Goal: Task Accomplishment & Management: Use online tool/utility

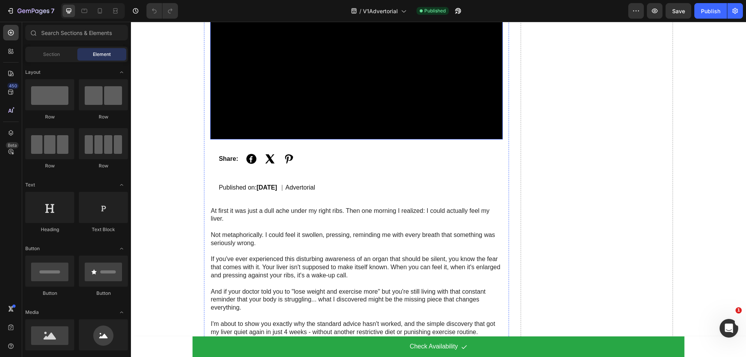
scroll to position [194, 0]
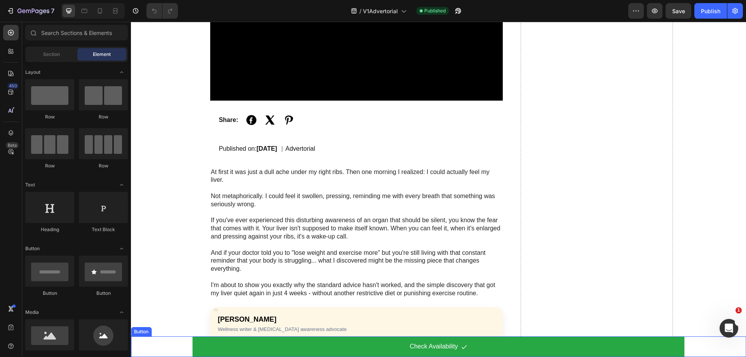
click at [176, 345] on div "Check Availability Button" at bounding box center [438, 347] width 615 height 21
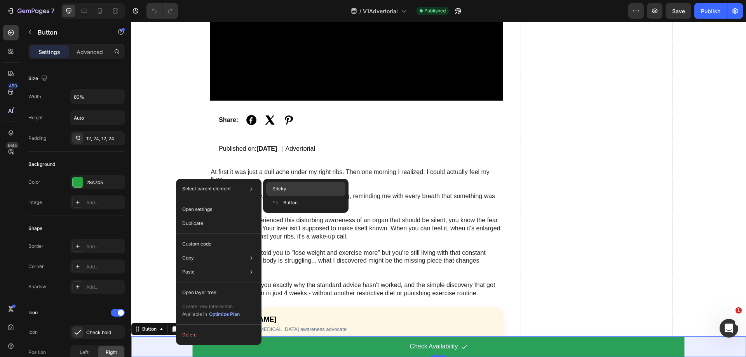
click at [278, 187] on span "Sticky" at bounding box center [279, 188] width 14 height 7
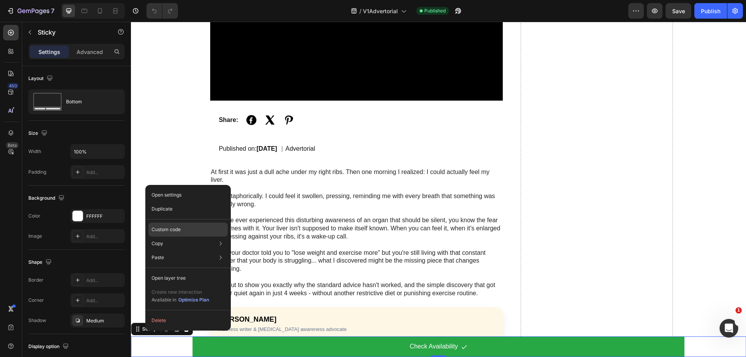
click at [168, 229] on p "Custom code" at bounding box center [166, 229] width 29 height 7
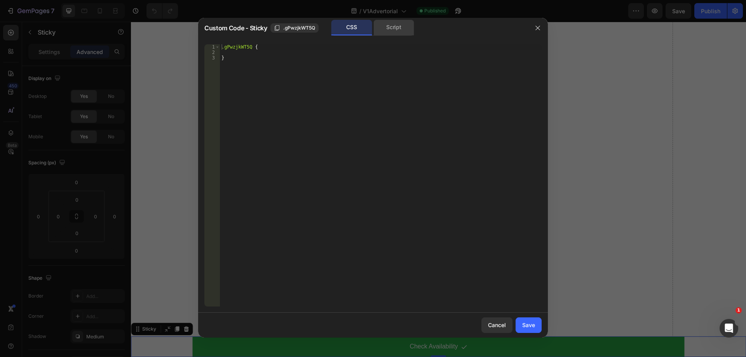
click at [394, 25] on div "Script" at bounding box center [394, 28] width 41 height 16
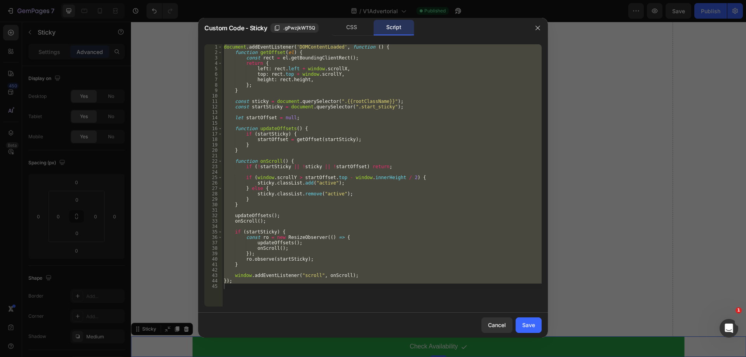
click at [311, 126] on div "document . addEventListener ( 'DOMContentLoaded' , function ( ) { function getO…" at bounding box center [381, 175] width 319 height 262
type textarea "function updateOffsets() {"
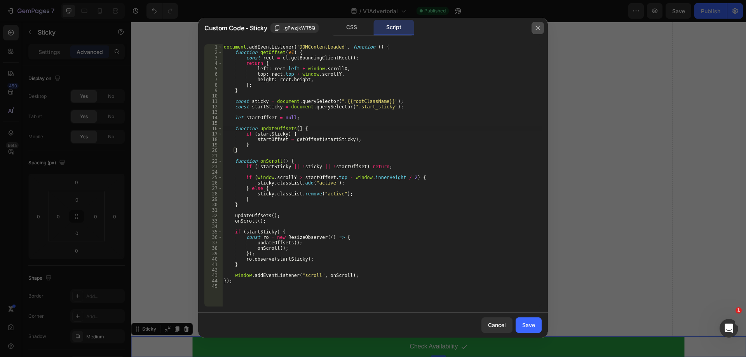
click at [541, 30] on button "button" at bounding box center [538, 28] width 12 height 12
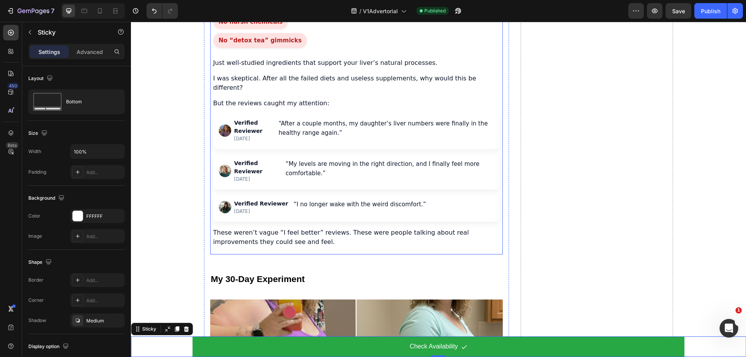
scroll to position [1749, 0]
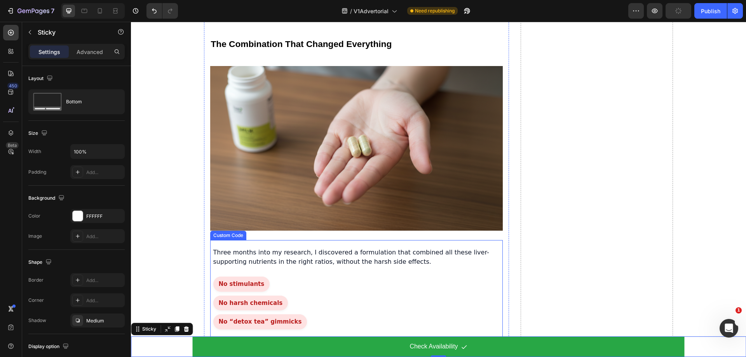
click at [285, 248] on p "Three months into my research, I discovered a formulation that combined all the…" at bounding box center [356, 257] width 286 height 19
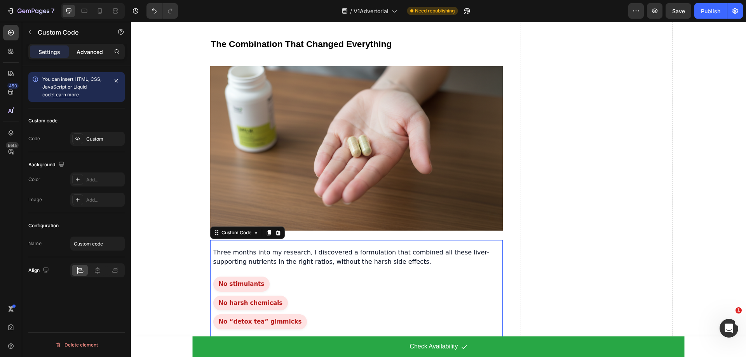
click at [90, 51] on p "Advanced" at bounding box center [90, 52] width 26 height 8
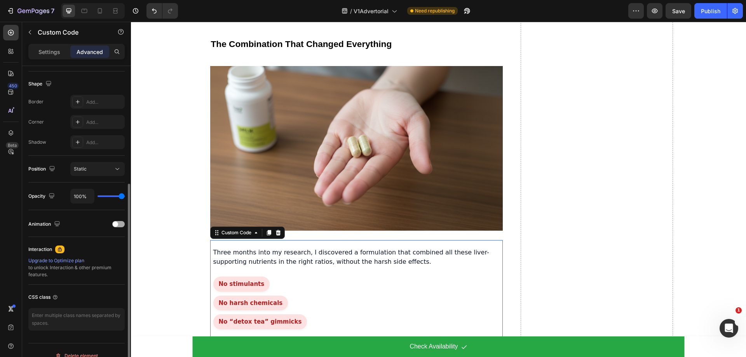
scroll to position [205, 0]
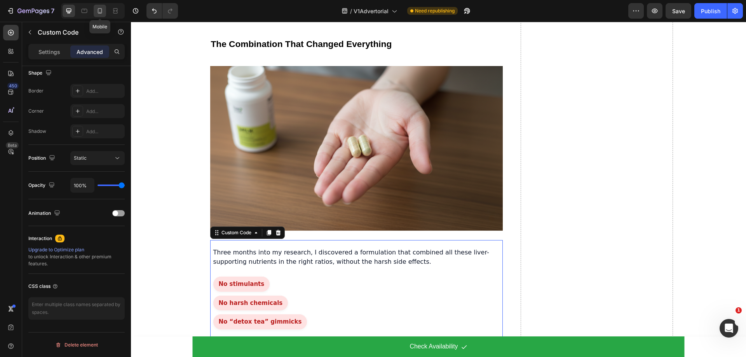
click at [96, 10] on icon at bounding box center [100, 11] width 8 height 8
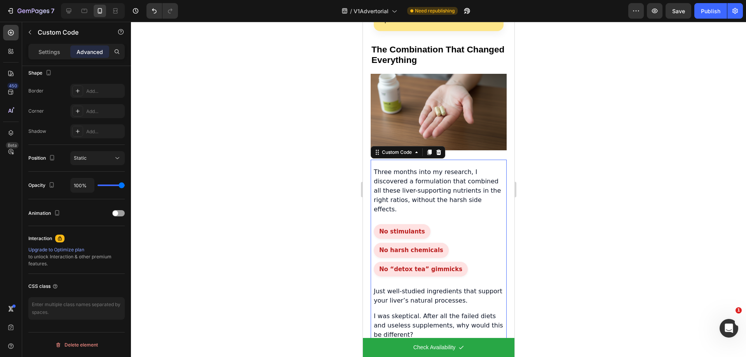
scroll to position [1824, 0]
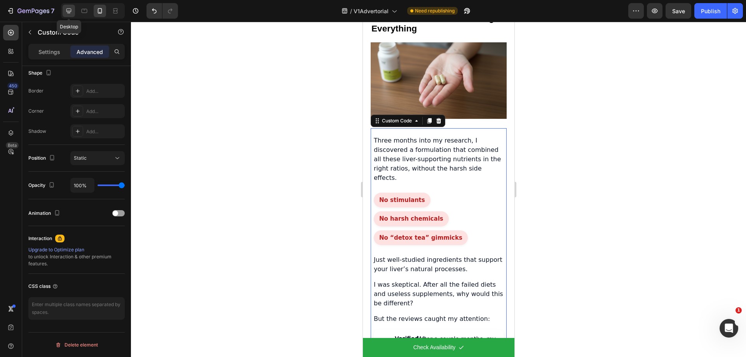
click at [66, 11] on icon at bounding box center [69, 11] width 8 height 8
type input "24"
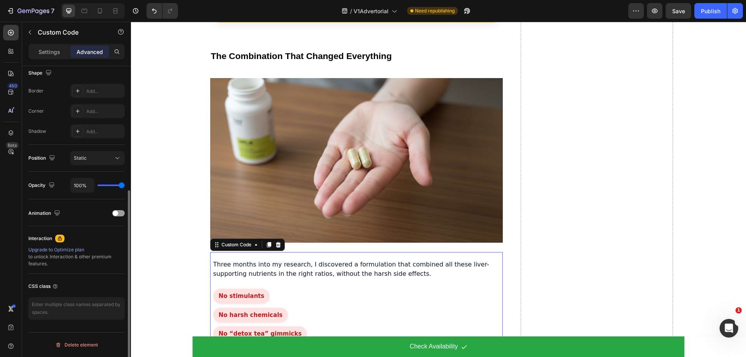
scroll to position [1928, 0]
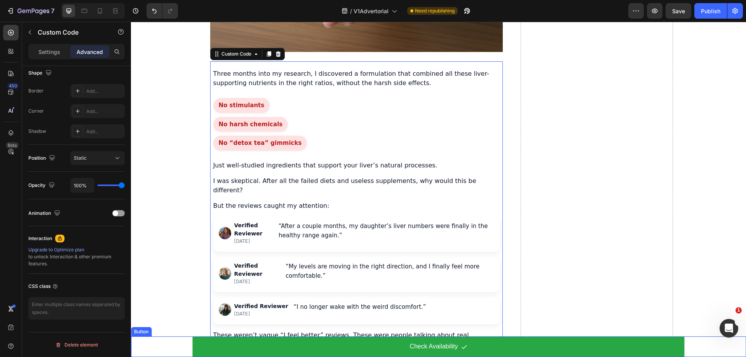
click at [165, 341] on div "Check Availability Button" at bounding box center [438, 347] width 615 height 21
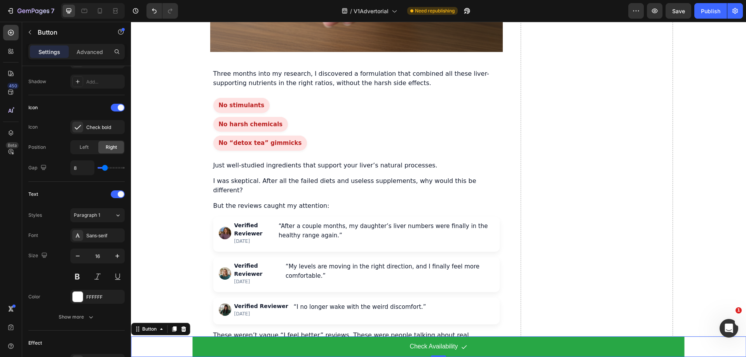
scroll to position [0, 0]
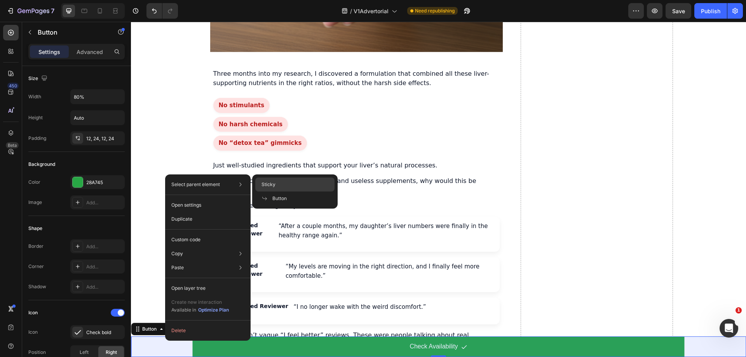
drag, startPoint x: 280, startPoint y: 186, endPoint x: 143, endPoint y: 174, distance: 137.7
click at [280, 186] on div "Sticky" at bounding box center [294, 185] width 79 height 14
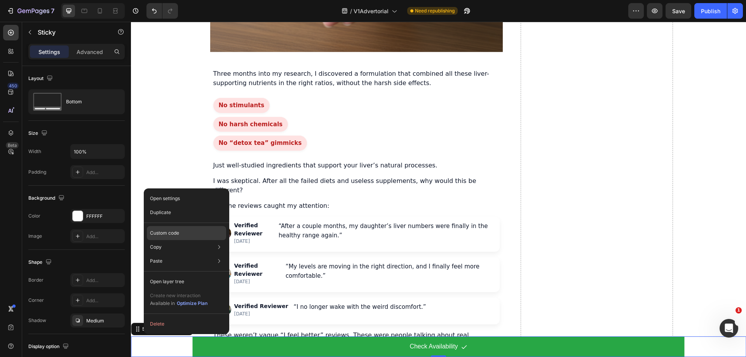
click at [172, 233] on p "Custom code" at bounding box center [164, 233] width 29 height 7
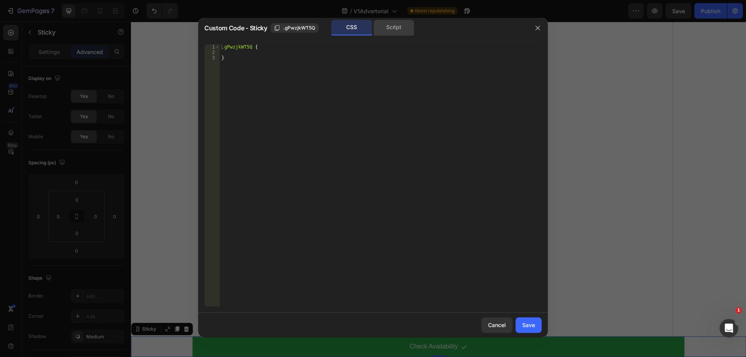
click at [397, 32] on div "Script" at bounding box center [394, 28] width 41 height 16
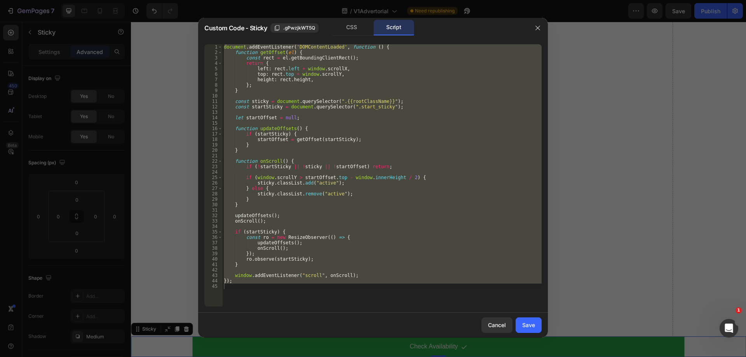
click at [375, 78] on div "document . addEventListener ( 'DOMContentLoaded' , function ( ) { function getO…" at bounding box center [381, 175] width 319 height 262
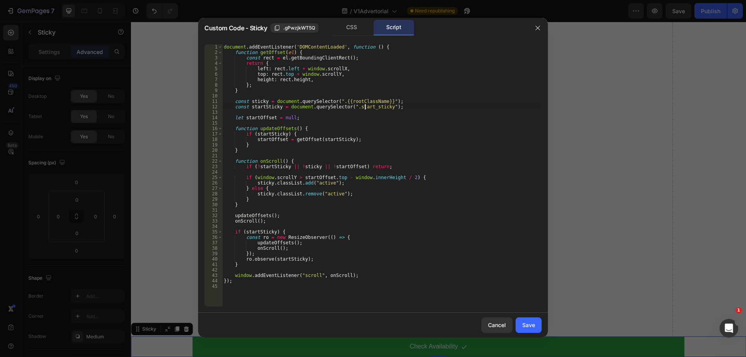
click at [365, 108] on div "document . addEventListener ( 'DOMContentLoaded' , function ( ) { function getO…" at bounding box center [381, 180] width 319 height 273
type textarea "const startSticky = document.querySelector(".start_sticky");"
click at [365, 108] on div "document . addEventListener ( 'DOMContentLoaded' , function ( ) { function getO…" at bounding box center [381, 180] width 319 height 273
click at [539, 26] on icon "button" at bounding box center [538, 28] width 6 height 6
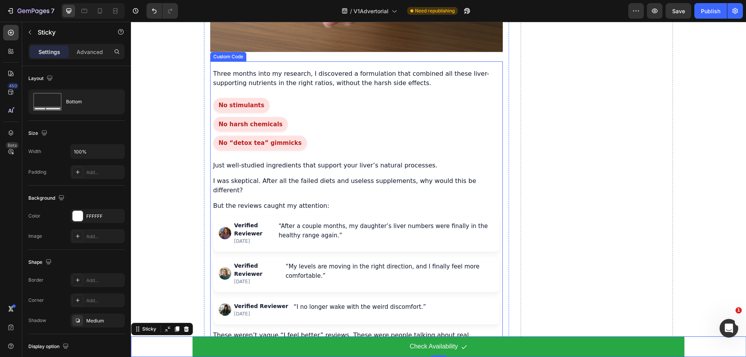
click at [305, 112] on div "No stimulants No harsh chemicals No “detox tea” gimmicks" at bounding box center [356, 124] width 286 height 53
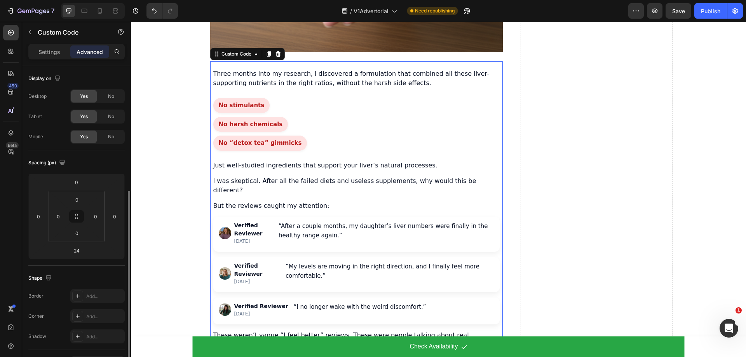
scroll to position [194, 0]
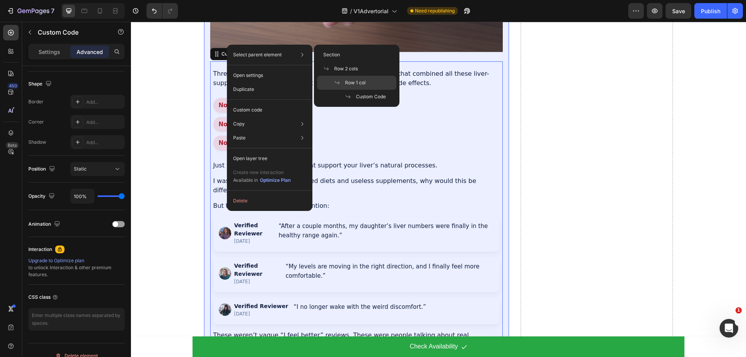
click at [345, 83] on span at bounding box center [339, 83] width 11 height 6
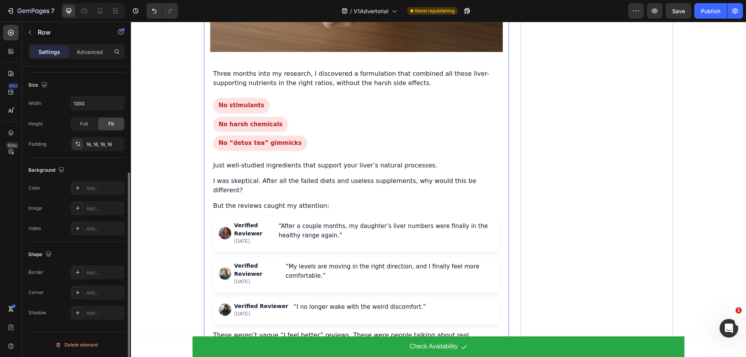
scroll to position [0, 0]
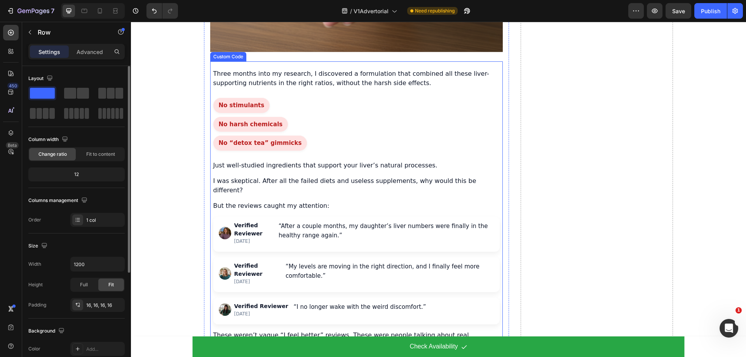
click at [336, 98] on div "No stimulants No harsh chemicals No “detox tea” gimmicks" at bounding box center [356, 124] width 286 height 53
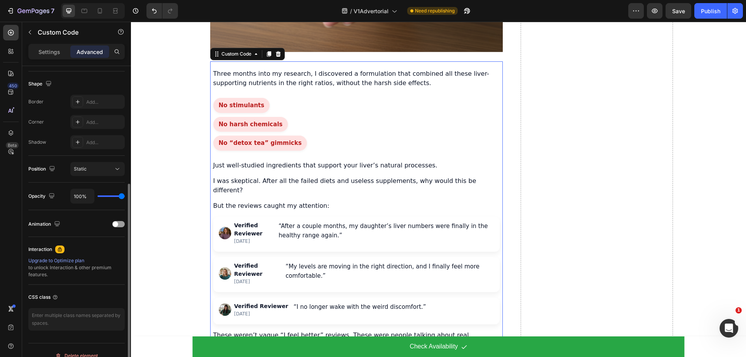
scroll to position [205, 0]
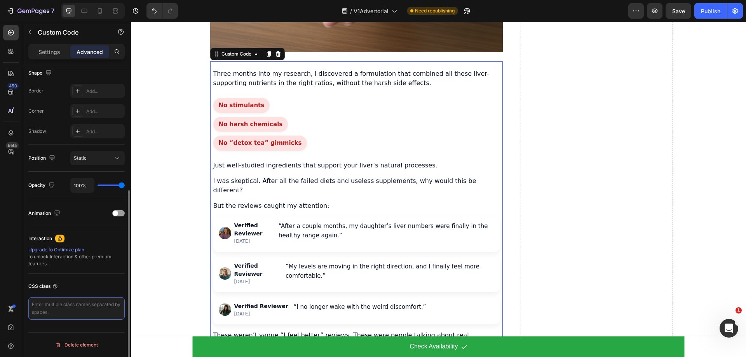
click at [70, 303] on textarea at bounding box center [76, 308] width 96 height 23
paste textarea "start_sticky"
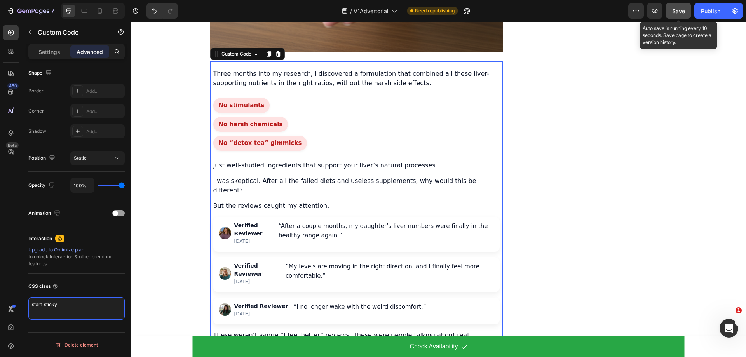
type textarea "start_sticky"
click at [673, 9] on span "Save" at bounding box center [678, 11] width 13 height 7
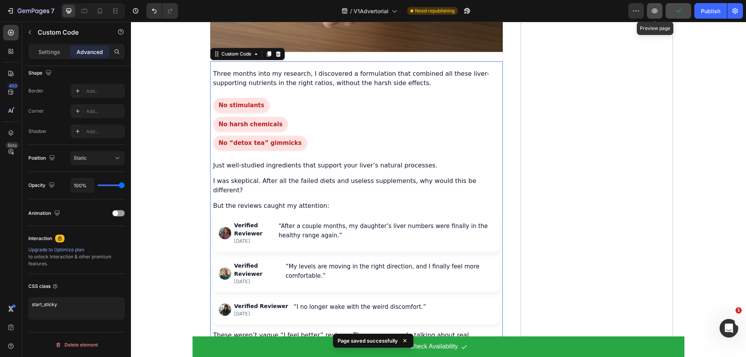
click at [656, 11] on icon "button" at bounding box center [655, 11] width 8 height 8
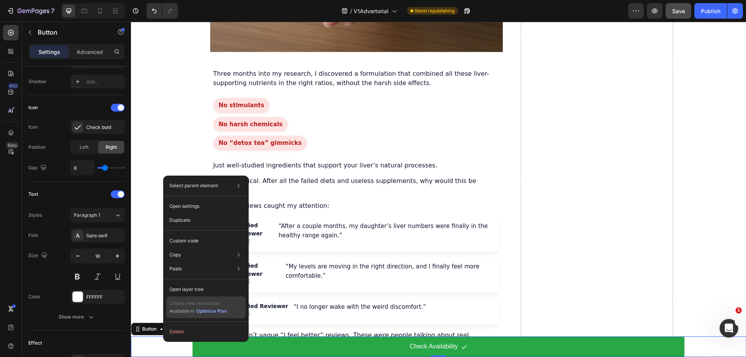
scroll to position [0, 0]
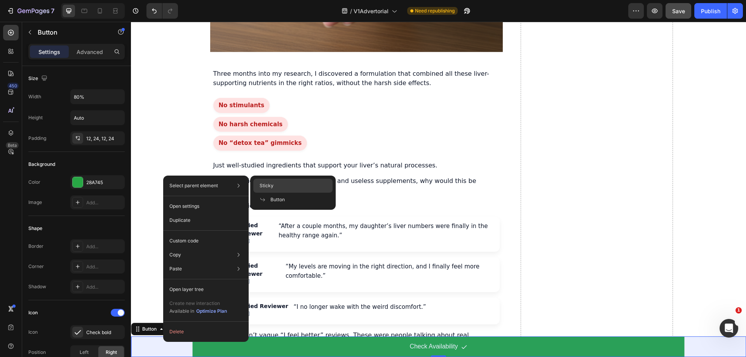
click at [276, 189] on div "Sticky" at bounding box center [292, 186] width 79 height 14
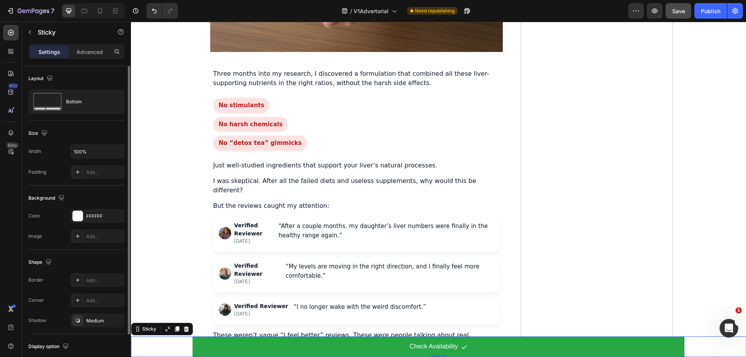
scroll to position [52, 0]
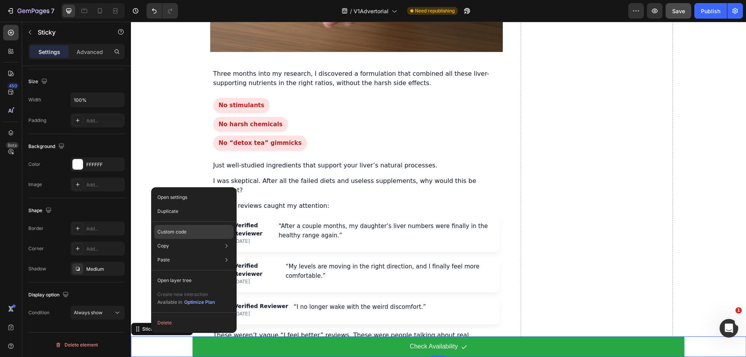
click at [180, 236] on div "Custom code" at bounding box center [193, 232] width 79 height 14
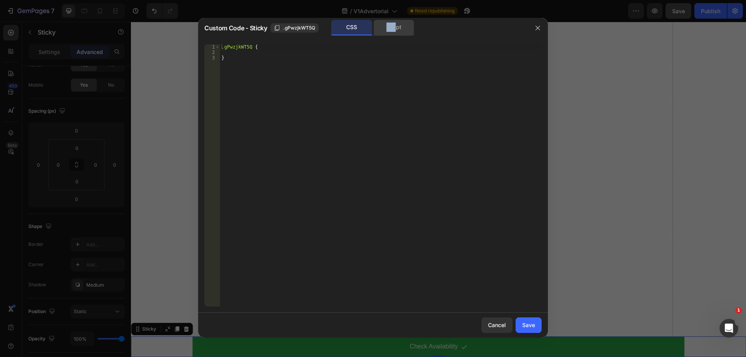
click at [396, 20] on div "Custom Code - Sticky .gPwzjkWT5Q CSS Script" at bounding box center [363, 28] width 330 height 20
click at [394, 26] on div "Script" at bounding box center [394, 28] width 41 height 16
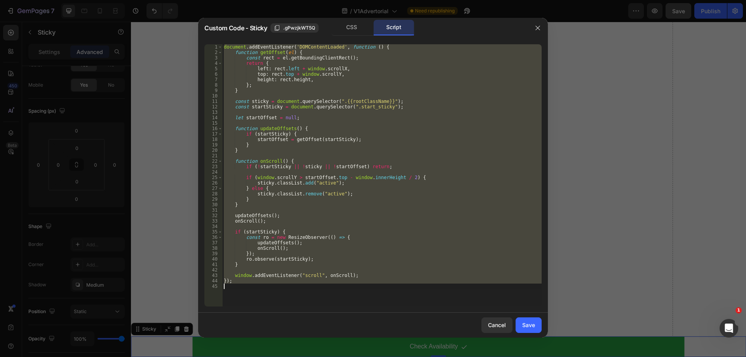
click at [381, 53] on div "document . addEventListener ( 'DOMContentLoaded' , function ( ) { function getO…" at bounding box center [381, 175] width 319 height 262
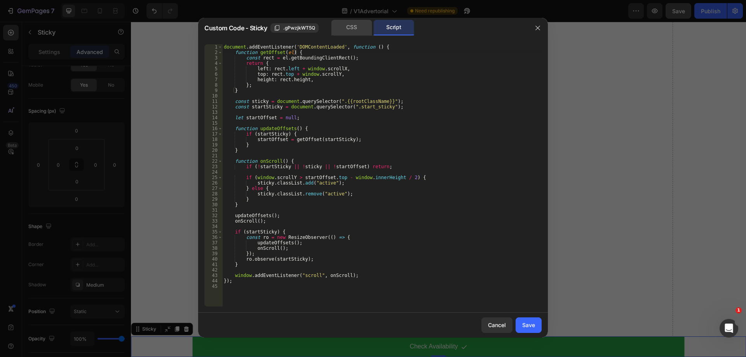
click at [362, 29] on div "CSS" at bounding box center [352, 28] width 41 height 16
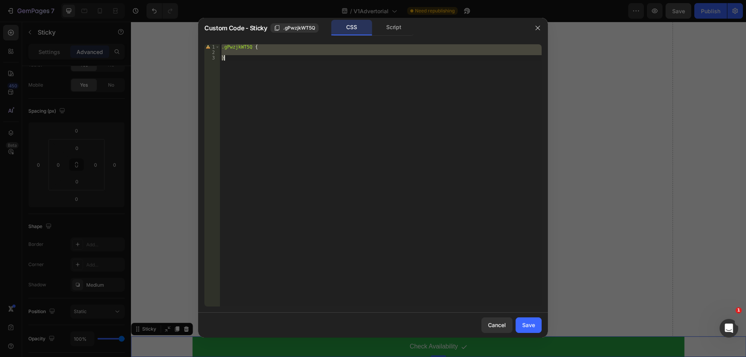
click at [358, 88] on div ".gPwzjkWT5Q { }" at bounding box center [381, 175] width 322 height 262
type textarea "}"
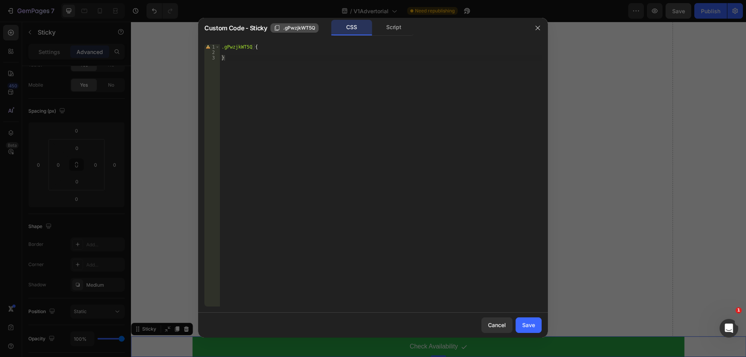
click at [292, 30] on span ".gPwzjkWT5Q" at bounding box center [299, 27] width 32 height 7
click at [279, 68] on div ".gPwzjkWT5Q { }" at bounding box center [381, 180] width 322 height 273
paste textarea ".gPwzjkWT5Q"
type textarea ".gps .gPwzjkWT5QƠ"
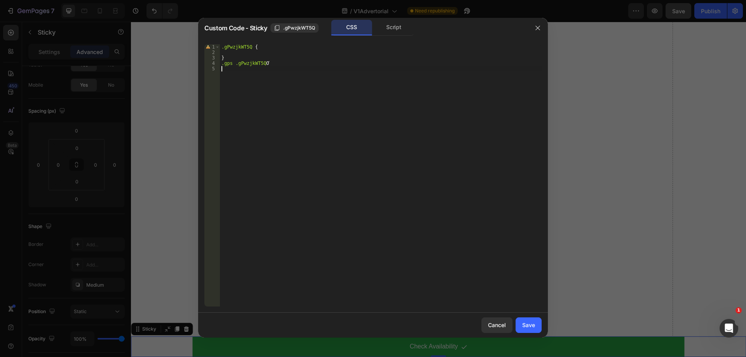
scroll to position [0, 0]
type textarea ".gps .gPwzjkWT5Q{"
click at [227, 77] on div ".gPwzjkWT5Q { } .gps .gPwzjkWT5Q { display : none !important ; }" at bounding box center [381, 180] width 322 height 273
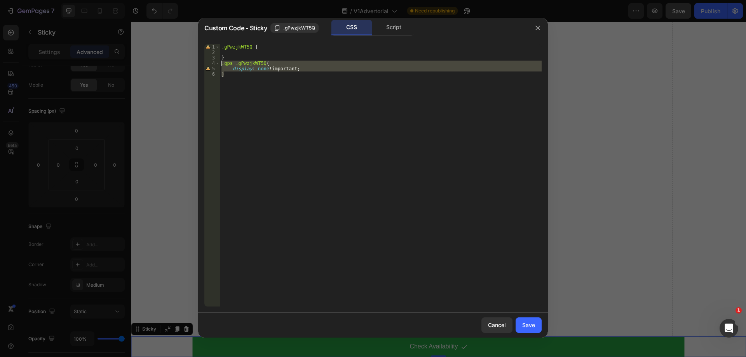
drag, startPoint x: 227, startPoint y: 77, endPoint x: 212, endPoint y: 63, distance: 20.9
click at [212, 63] on div "} 1 2 3 4 5 6 .gPwzjkWT5Q { } .gps .gPwzjkWT5Q { display : none !important ; } …" at bounding box center [372, 175] width 337 height 262
click at [234, 97] on div ".gPwzjkWT5Q { } .gps .gPwzjkWT5Q { display : none !important ; }" at bounding box center [381, 175] width 322 height 262
type textarea "}"
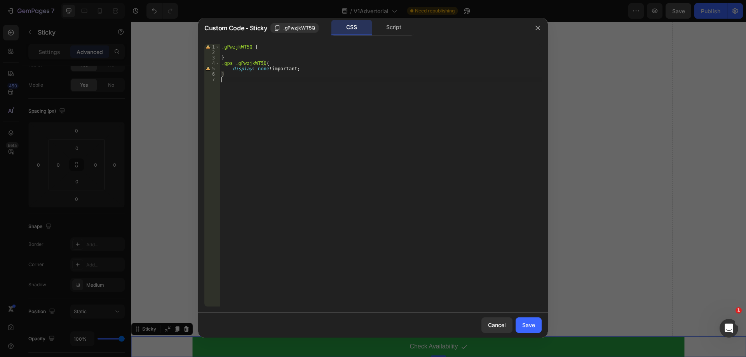
paste textarea "}"
click at [259, 84] on div ".gPwzjkWT5Q { } .gps .gPwzjkWT5Q { display : none !important ; } .gps .gPwzjkWT…" at bounding box center [381, 180] width 322 height 273
click at [267, 80] on div ".gPwzjkWT5Q { } .gps .gPwzjkWT5Q { display : none !important ; } .gps .gPwzjkWT…" at bounding box center [381, 180] width 322 height 273
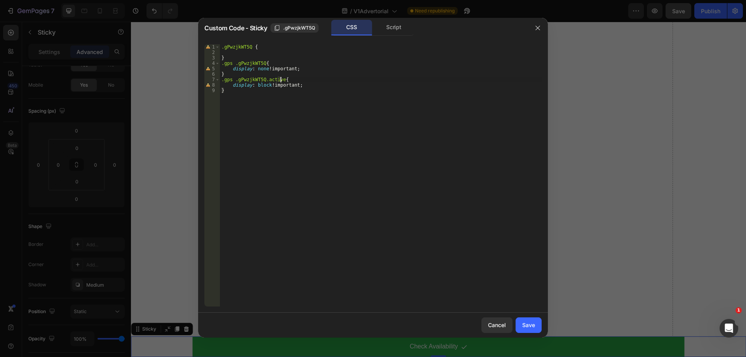
scroll to position [0, 5]
type textarea ".gps .gPwzjkWT5Q.active{"
click at [535, 326] on div "Save" at bounding box center [528, 325] width 13 height 8
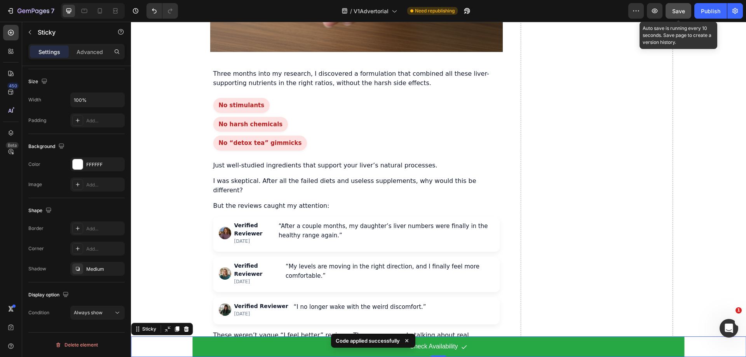
click at [676, 11] on span "Save" at bounding box center [678, 11] width 13 height 7
click at [674, 12] on span "Save" at bounding box center [678, 11] width 13 height 7
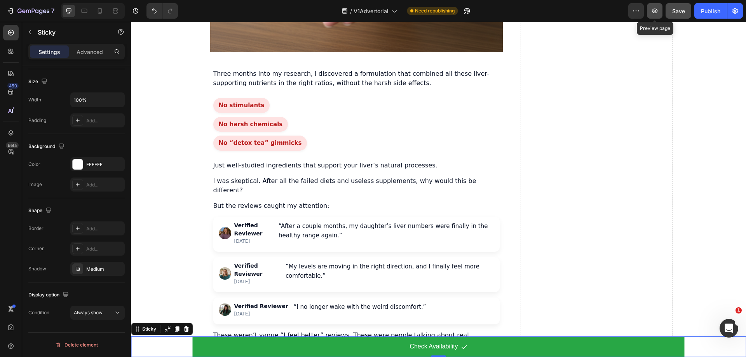
click at [656, 10] on icon "button" at bounding box center [655, 11] width 8 height 8
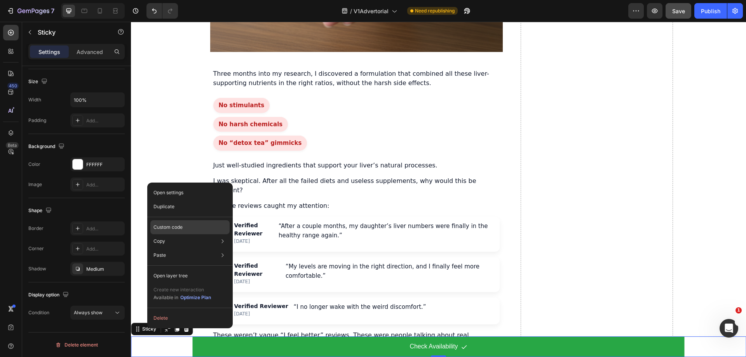
click at [175, 230] on p "Custom code" at bounding box center [168, 227] width 29 height 7
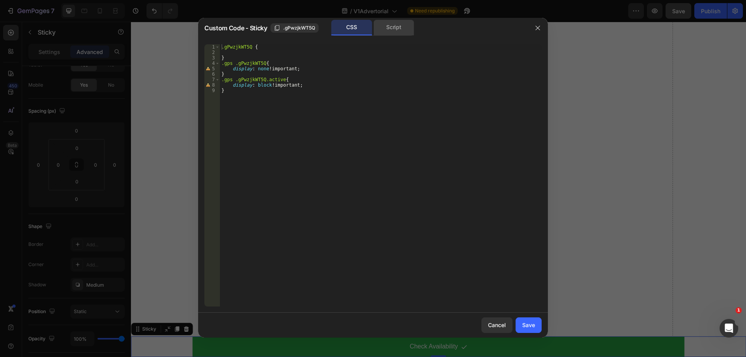
click at [392, 32] on div "Script" at bounding box center [394, 28] width 41 height 16
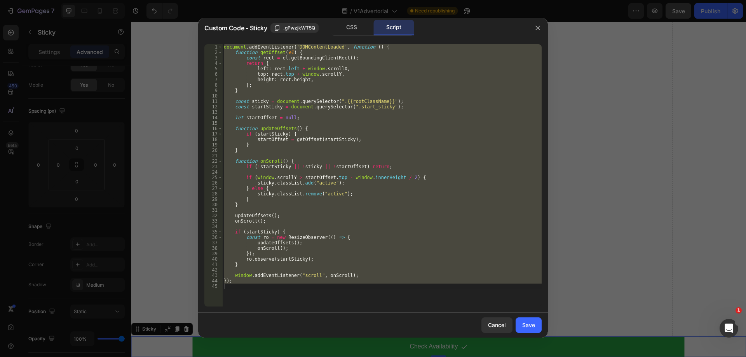
type textarea "});"
click at [368, 93] on div "document . addEventListener ( 'DOMContentLoaded' , function ( ) { function getO…" at bounding box center [381, 175] width 319 height 262
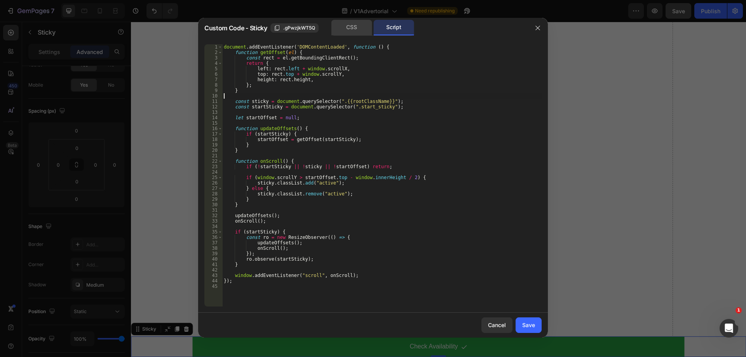
click at [358, 31] on div "CSS" at bounding box center [352, 28] width 41 height 16
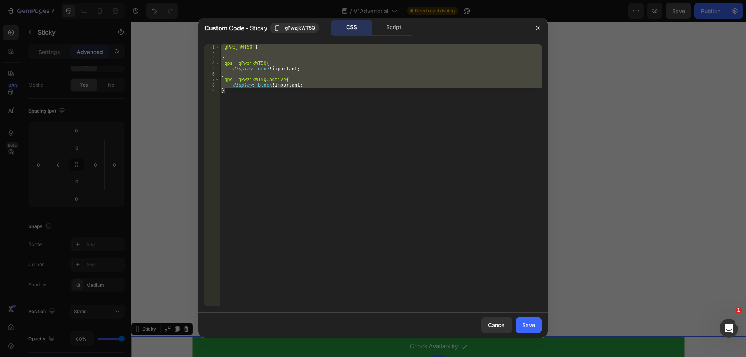
click at [372, 94] on div ".gPwzjkWT5Q { } .gps .gPwzjkWT5Q { display : none !important ; } .gps .gPwzjkWT…" at bounding box center [381, 175] width 322 height 262
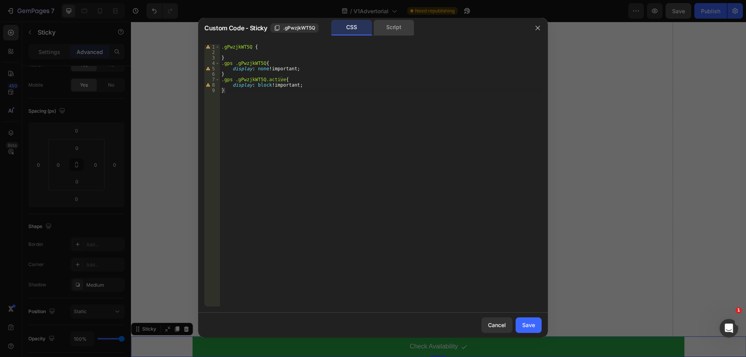
click at [393, 30] on div "Script" at bounding box center [394, 28] width 41 height 16
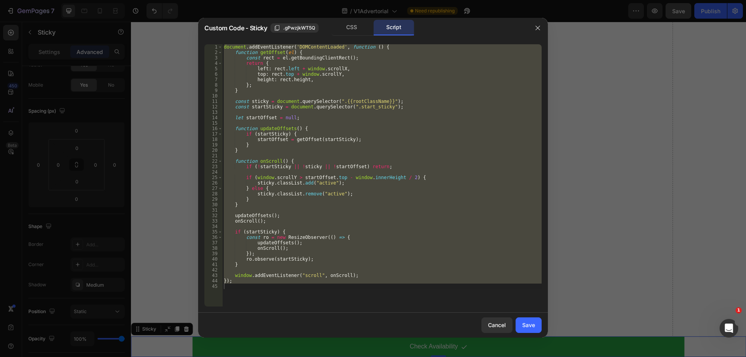
click at [342, 142] on div "document . addEventListener ( 'DOMContentLoaded' , function ( ) { function getO…" at bounding box center [381, 175] width 319 height 262
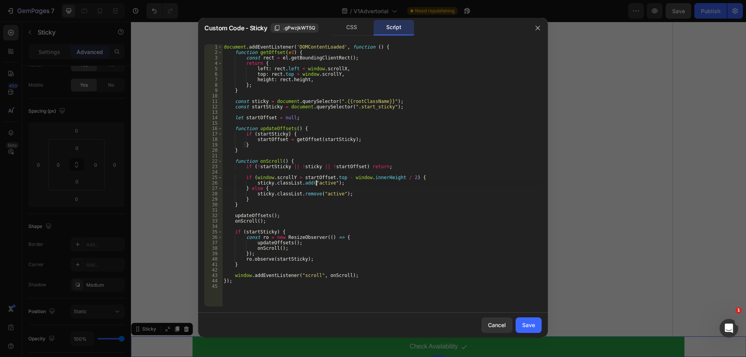
click at [316, 183] on div "document . addEventListener ( 'DOMContentLoaded' , function ( ) { function getO…" at bounding box center [381, 180] width 319 height 273
click at [352, 25] on div "CSS" at bounding box center [352, 28] width 41 height 16
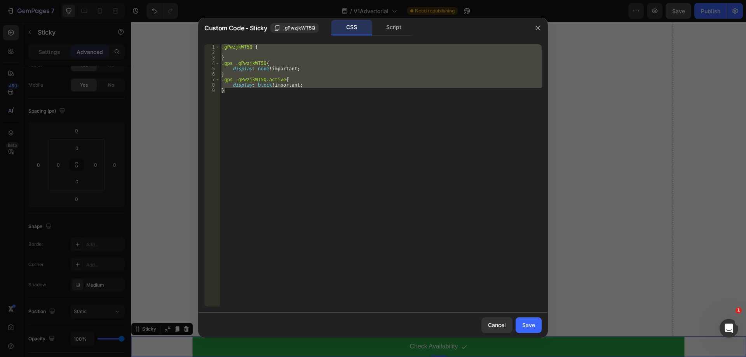
click at [299, 97] on div ".gPwzjkWT5Q { } .gps .gPwzjkWT5Q { display : none !important ; } .gps .gPwzjkWT…" at bounding box center [381, 175] width 322 height 262
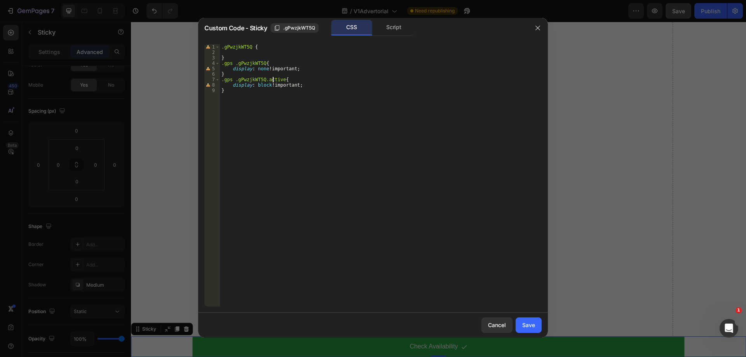
click at [273, 80] on div ".gPwzjkWT5Q { } .gps .gPwzjkWT5Q { display : none !important ; } .gps .gPwzjkWT…" at bounding box center [381, 180] width 322 height 273
paste textarea "}"
click at [345, 127] on div ".gPwzjkWT5Q { } .gps .gPwzjkWT5Q { display : none !important ; } .gps .gPwzjkWT…" at bounding box center [381, 180] width 322 height 273
click at [298, 26] on span ".gPwzjkWT5Q" at bounding box center [299, 27] width 32 height 7
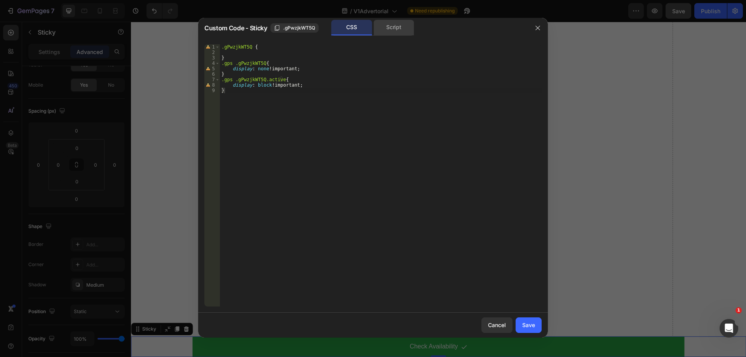
click at [402, 29] on div "Script" at bounding box center [394, 28] width 41 height 16
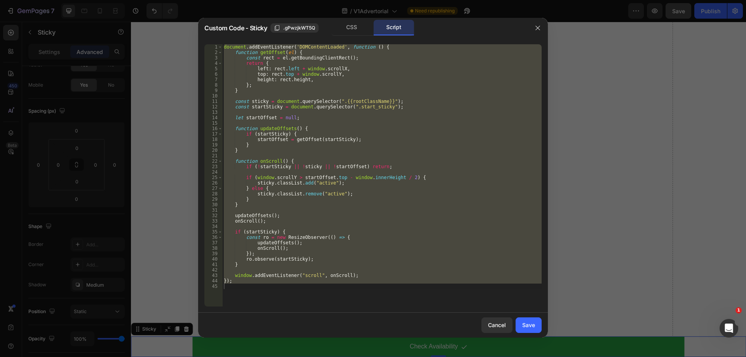
click at [367, 93] on div "document . addEventListener ( 'DOMContentLoaded' , function ( ) { function getO…" at bounding box center [381, 175] width 319 height 262
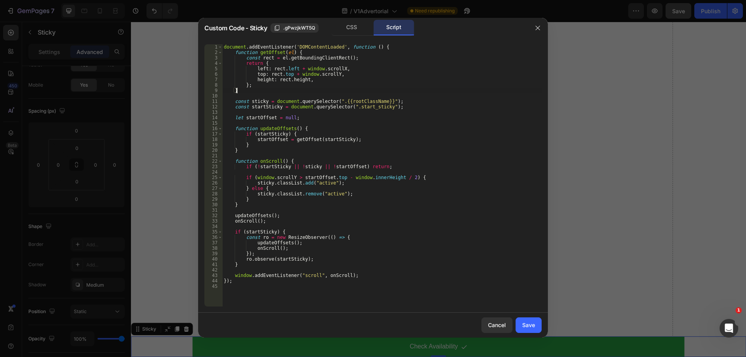
click at [357, 106] on div "document . addEventListener ( 'DOMContentLoaded' , function ( ) { function getO…" at bounding box center [381, 180] width 319 height 273
click at [511, 116] on div "document . addEventListener ( 'DOMContentLoaded' , function ( ) { function getO…" at bounding box center [381, 180] width 319 height 273
type textarea "let startOffset = null;"
click at [541, 31] on button "button" at bounding box center [538, 28] width 12 height 12
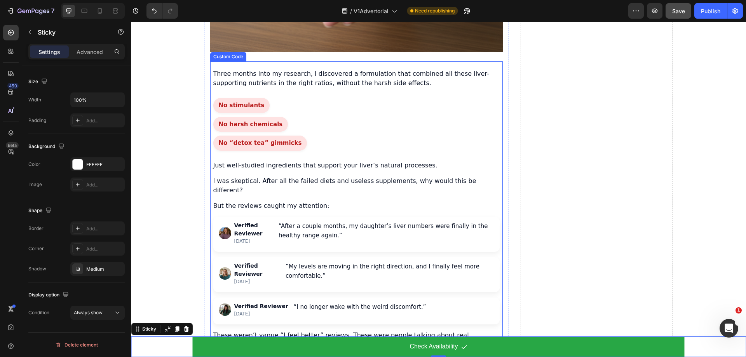
click at [324, 128] on div "No stimulants No harsh chemicals No “detox tea” gimmicks" at bounding box center [356, 124] width 286 height 53
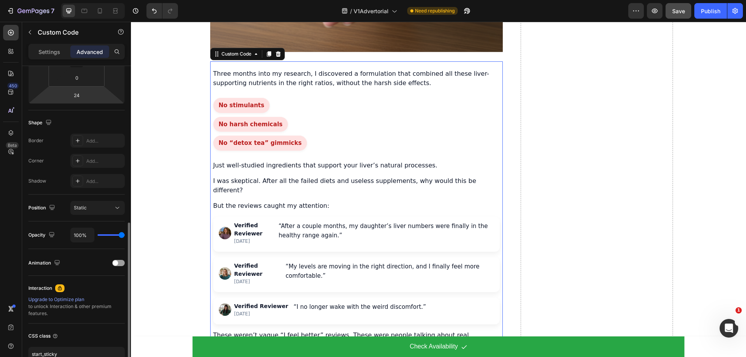
scroll to position [194, 0]
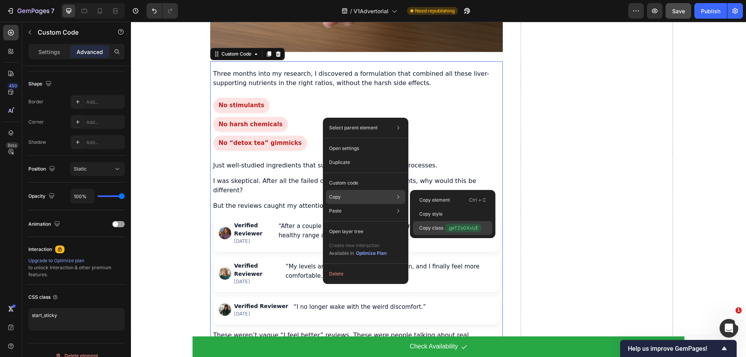
click at [464, 226] on span ".geTZo0XvUE" at bounding box center [463, 228] width 37 height 9
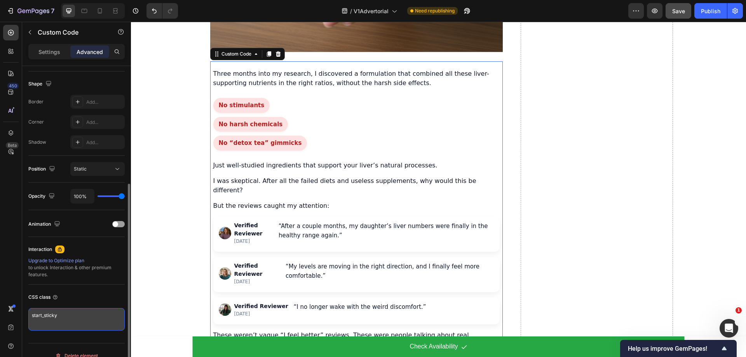
click at [62, 318] on textarea "start_sticky" at bounding box center [76, 319] width 96 height 23
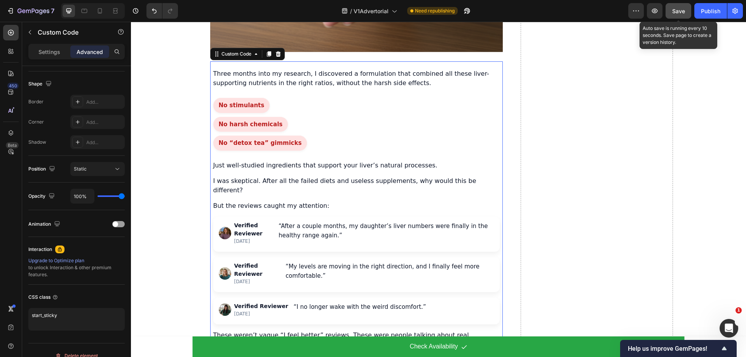
click at [677, 14] on span "Save" at bounding box center [678, 11] width 13 height 7
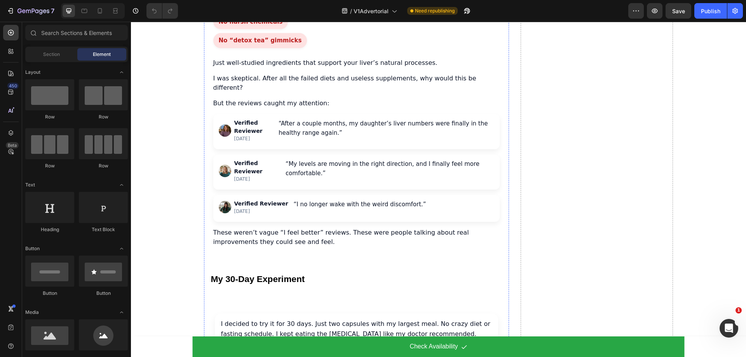
scroll to position [1982, 0]
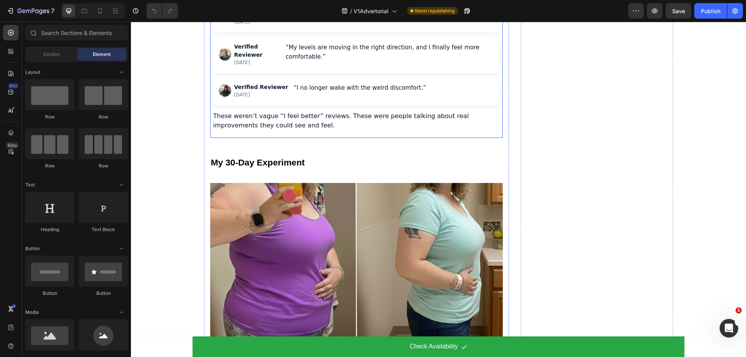
click at [345, 33] on div "Verified Reviewer 2 months ago “After a couple months, my daughter’s liver numb…" at bounding box center [356, 15] width 286 height 35
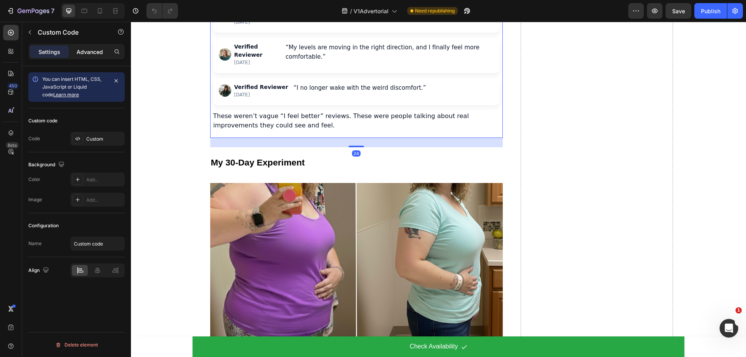
click at [90, 51] on p "Advanced" at bounding box center [90, 52] width 26 height 8
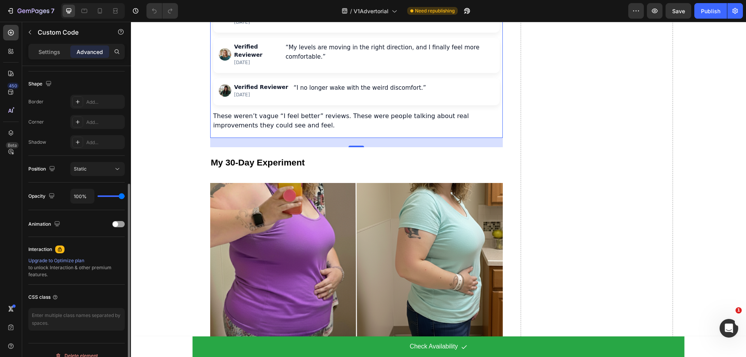
scroll to position [205, 0]
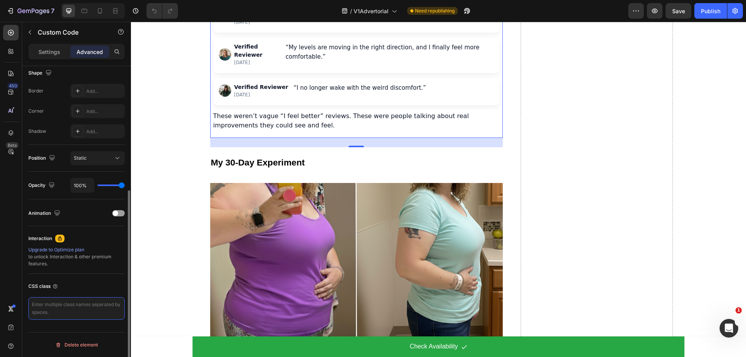
click at [60, 305] on textarea at bounding box center [76, 308] width 96 height 23
paste textarea ".geTZo0XvUE"
type textarea ".geTZo0XvUE"
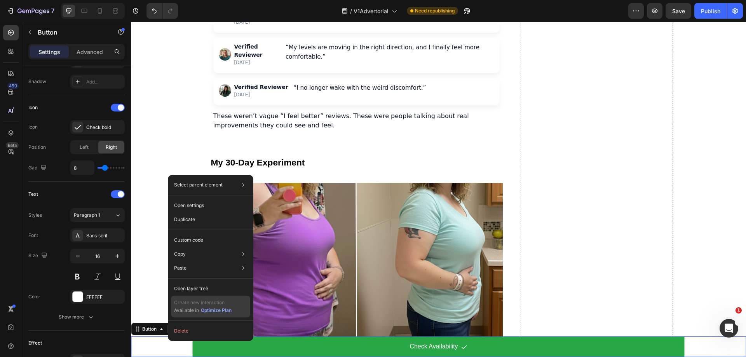
scroll to position [0, 0]
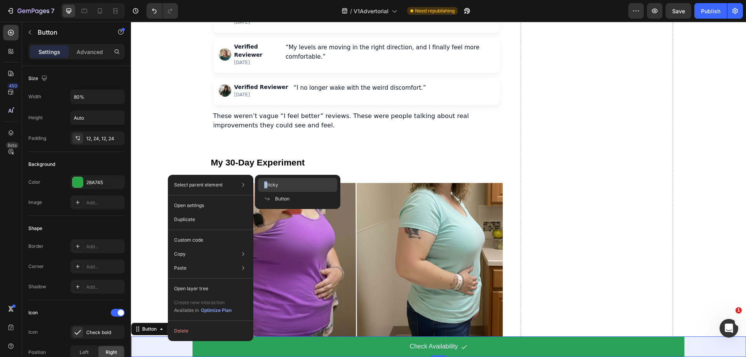
click at [266, 188] on span "Sticky" at bounding box center [271, 185] width 14 height 7
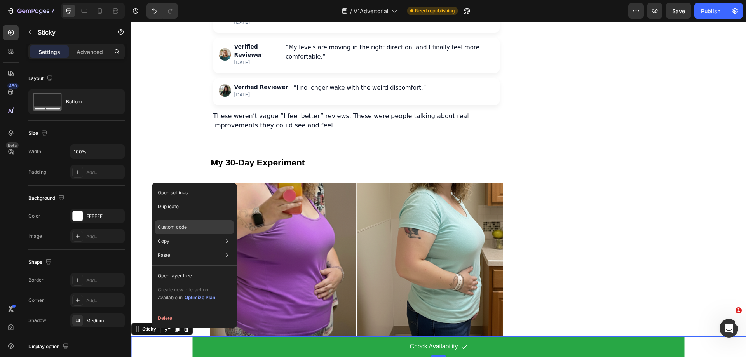
click at [178, 227] on p "Custom code" at bounding box center [172, 227] width 29 height 7
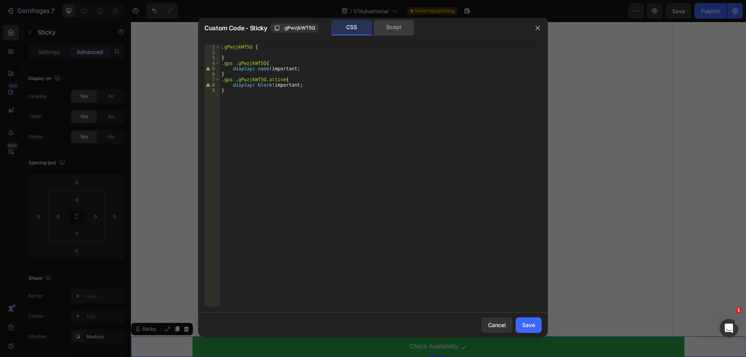
click at [388, 30] on div "Script" at bounding box center [394, 28] width 41 height 16
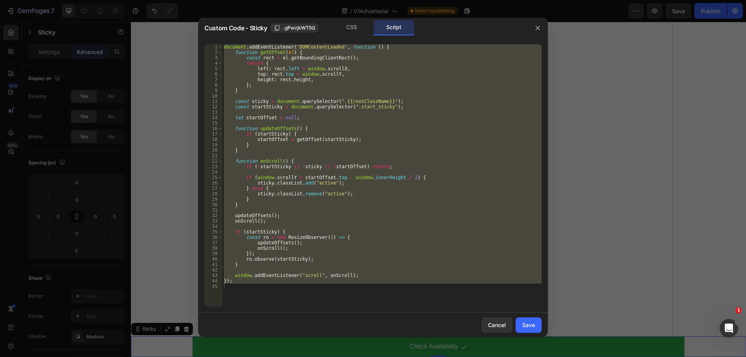
click at [373, 86] on div "document . addEventListener ( 'DOMContentLoaded' , function ( ) { function getO…" at bounding box center [381, 175] width 319 height 262
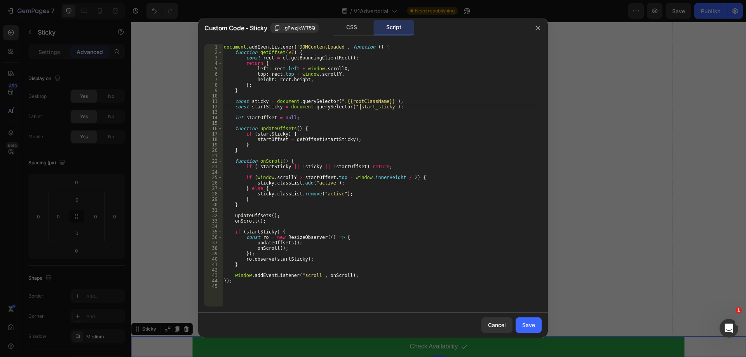
click at [360, 106] on div "document . addEventListener ( 'DOMContentLoaded' , function ( ) { function getO…" at bounding box center [381, 180] width 319 height 273
type textarea "const startSticky = document.querySelector(".start_sticky");"
click at [360, 106] on div "document . addEventListener ( 'DOMContentLoaded' , function ( ) { function getO…" at bounding box center [381, 180] width 319 height 273
drag, startPoint x: 539, startPoint y: 29, endPoint x: 393, endPoint y: 18, distance: 146.5
click at [539, 29] on icon "button" at bounding box center [538, 28] width 4 height 4
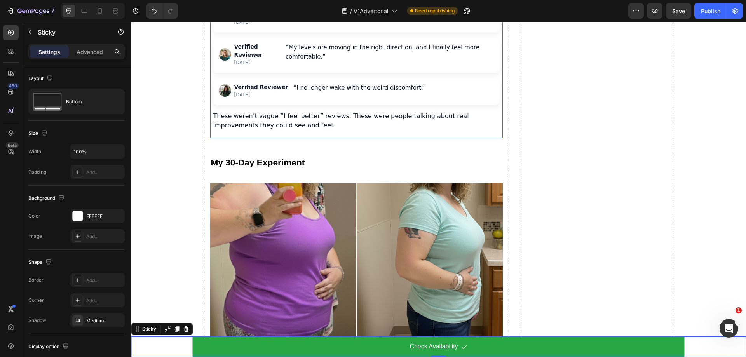
click at [225, 66] on div "Verified Reviewer 1 month ago" at bounding box center [249, 54] width 61 height 23
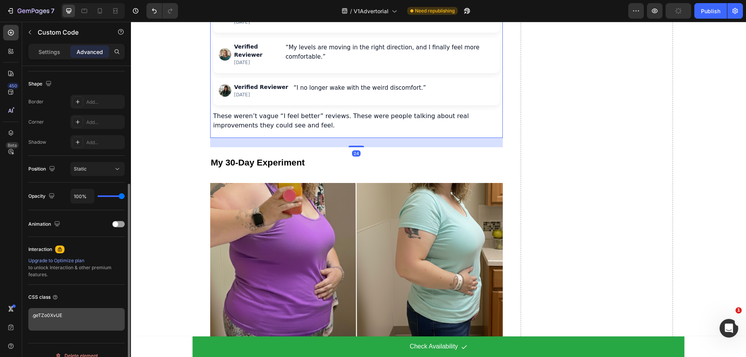
scroll to position [205, 0]
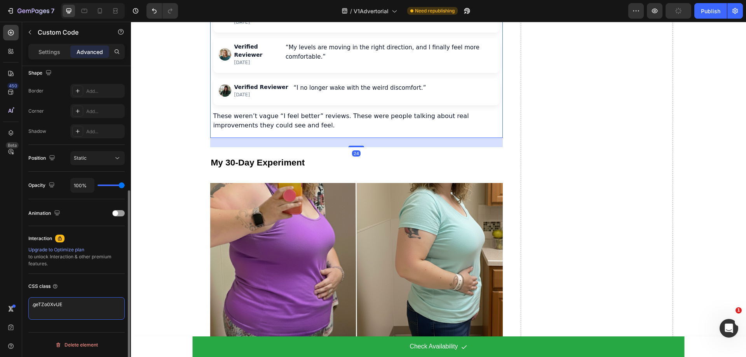
click at [73, 307] on textarea ".geTZo0XvUE" at bounding box center [76, 308] width 96 height 23
paste textarea "start_sticky"
type textarea "start_sticky"
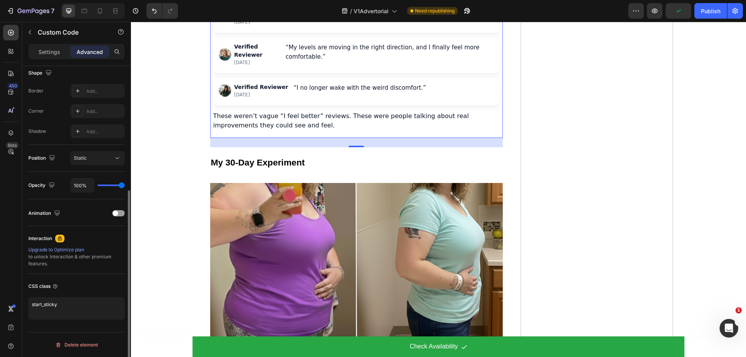
click at [94, 283] on div "CSS class" at bounding box center [76, 286] width 96 height 12
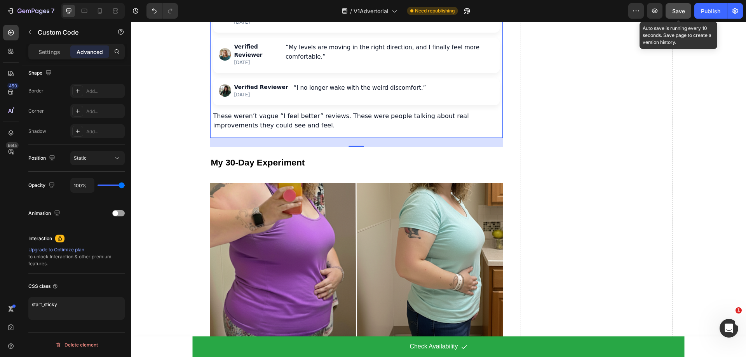
click at [676, 7] on div "Save" at bounding box center [678, 11] width 13 height 8
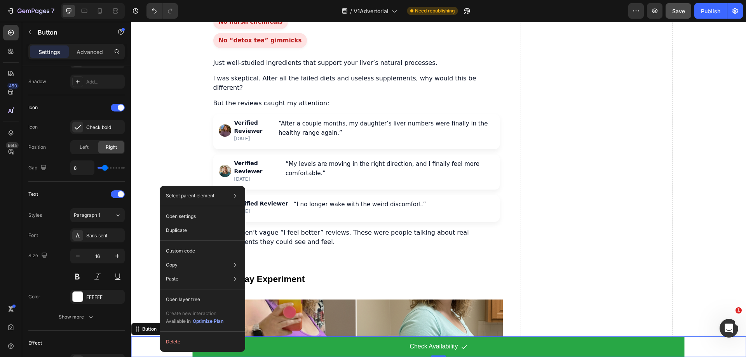
scroll to position [0, 0]
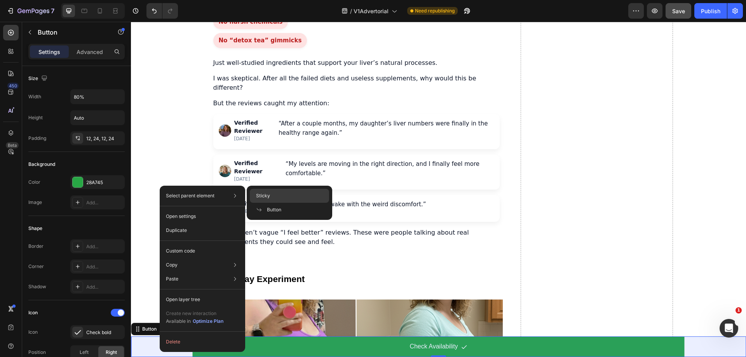
drag, startPoint x: 269, startPoint y: 197, endPoint x: 135, endPoint y: 180, distance: 135.1
click at [269, 197] on span "Sticky" at bounding box center [263, 195] width 14 height 7
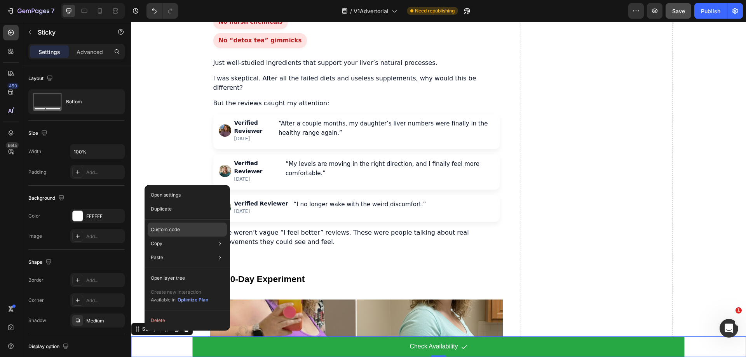
click at [173, 232] on p "Custom code" at bounding box center [165, 229] width 29 height 7
